Goal: Information Seeking & Learning: Understand process/instructions

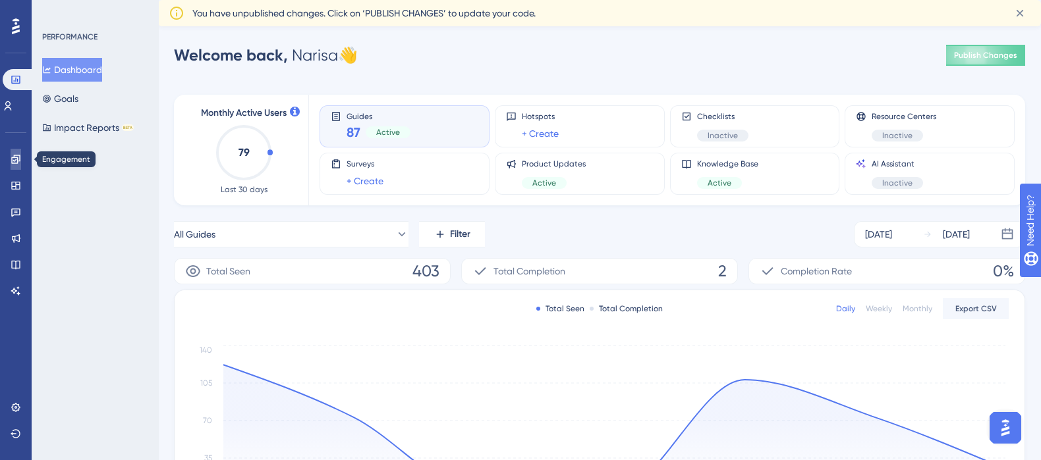
click at [19, 159] on icon at bounding box center [16, 159] width 11 height 11
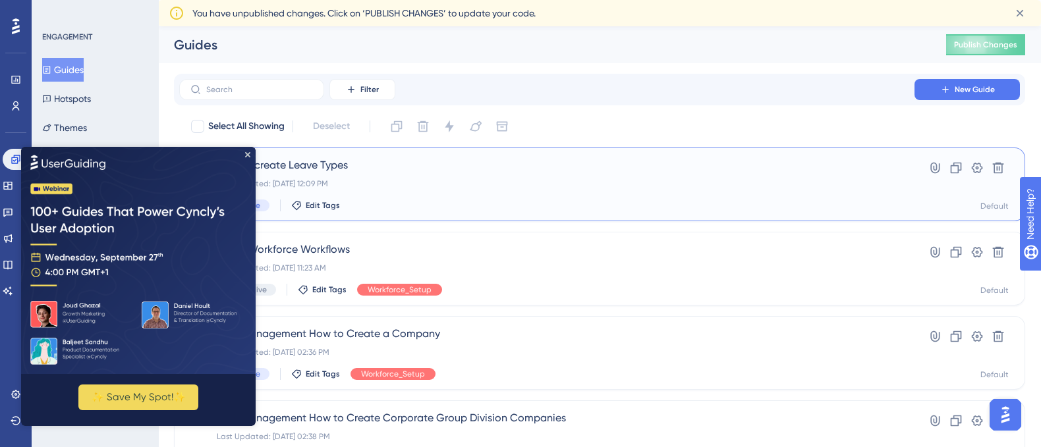
click at [320, 166] on span "How to create Leave Types" at bounding box center [547, 165] width 660 height 16
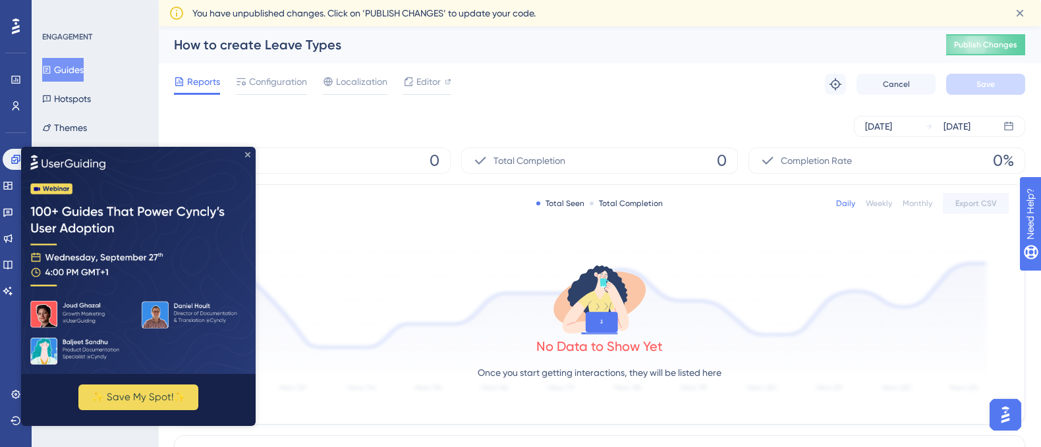
click at [247, 155] on icon "Close Preview" at bounding box center [247, 154] width 5 height 5
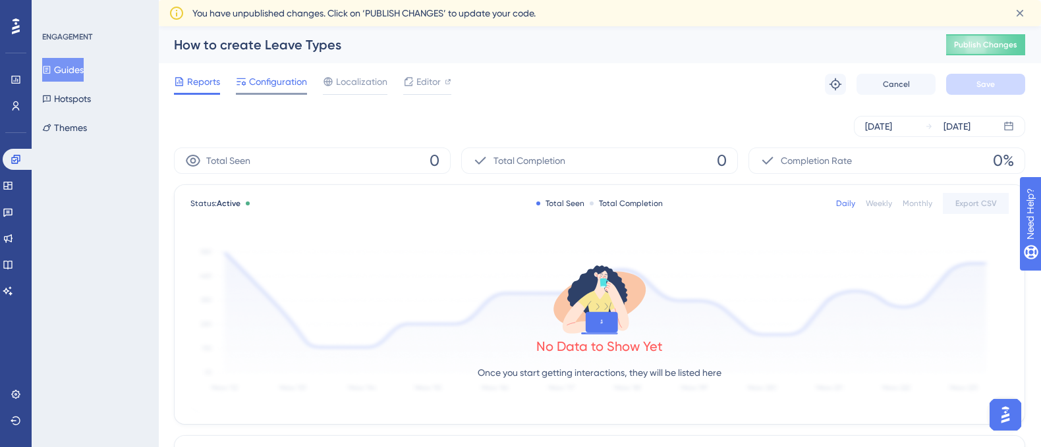
click at [290, 85] on span "Configuration" at bounding box center [278, 82] width 58 height 16
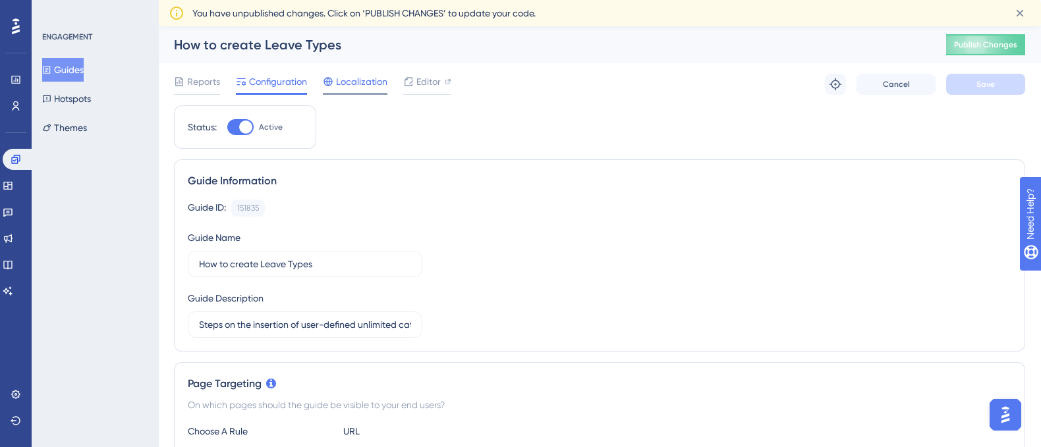
click at [349, 86] on span "Localization" at bounding box center [361, 82] width 51 height 16
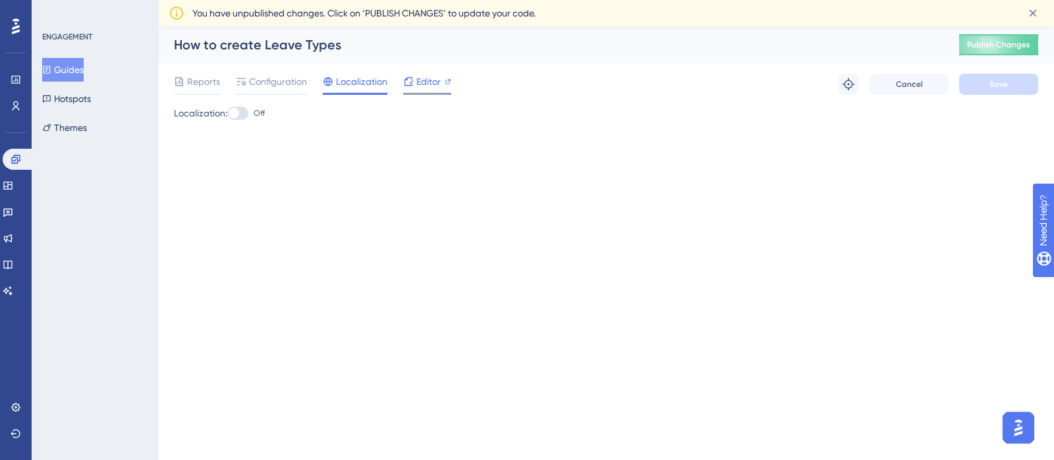
click at [420, 84] on span "Editor" at bounding box center [428, 82] width 24 height 16
